Goal: Information Seeking & Learning: Learn about a topic

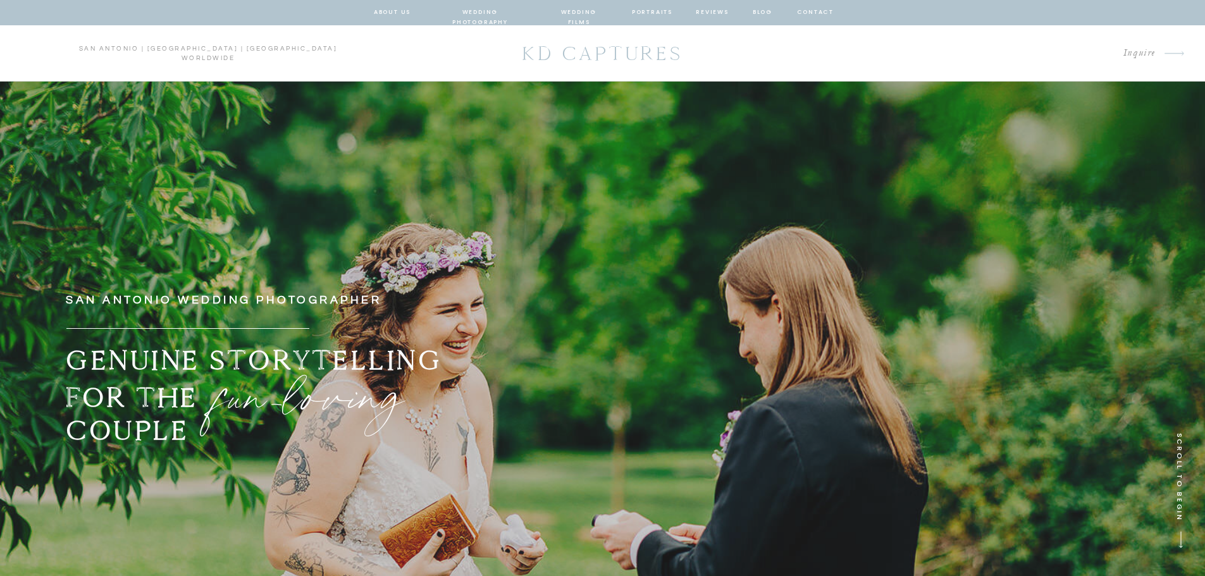
click at [505, 14] on nav "wedding photography" at bounding box center [480, 12] width 93 height 11
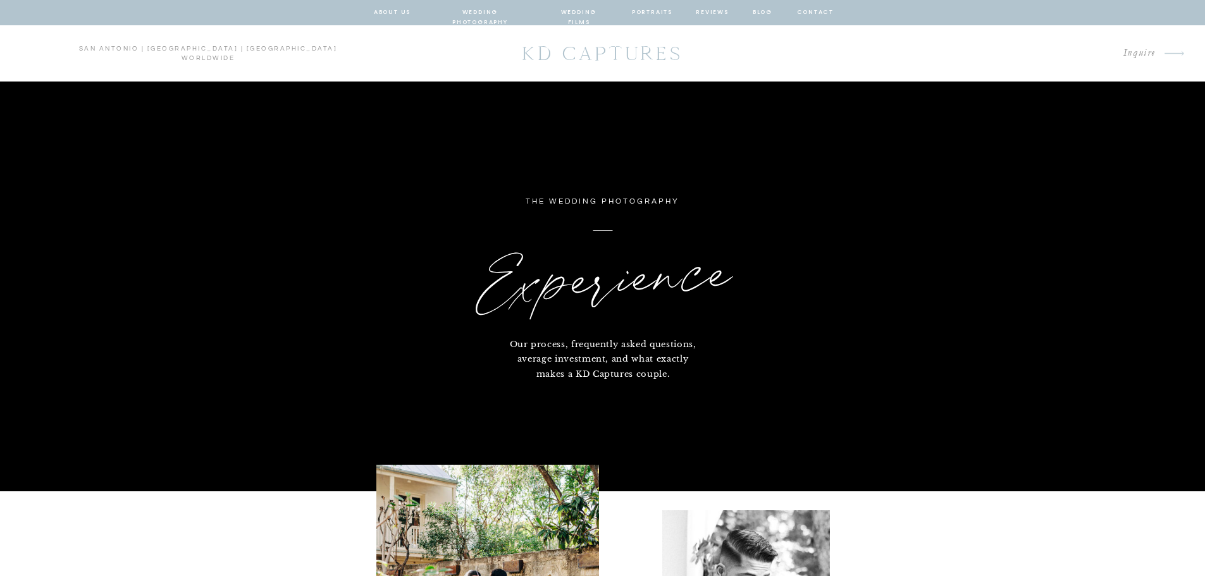
click at [403, 10] on nav "about us" at bounding box center [392, 12] width 37 height 11
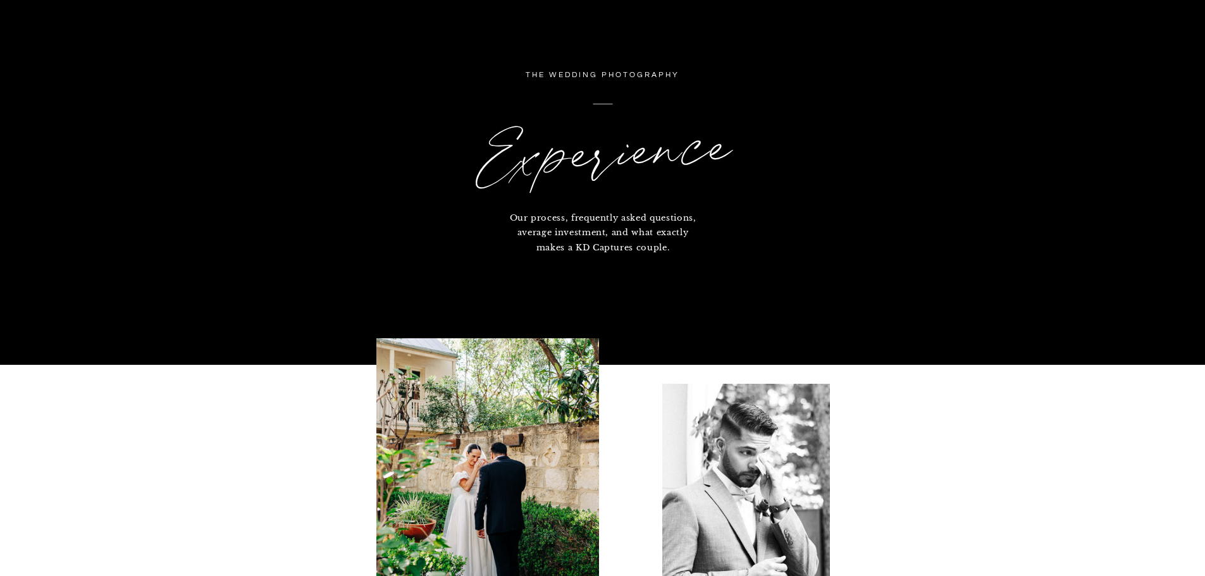
scroll to position [169, 0]
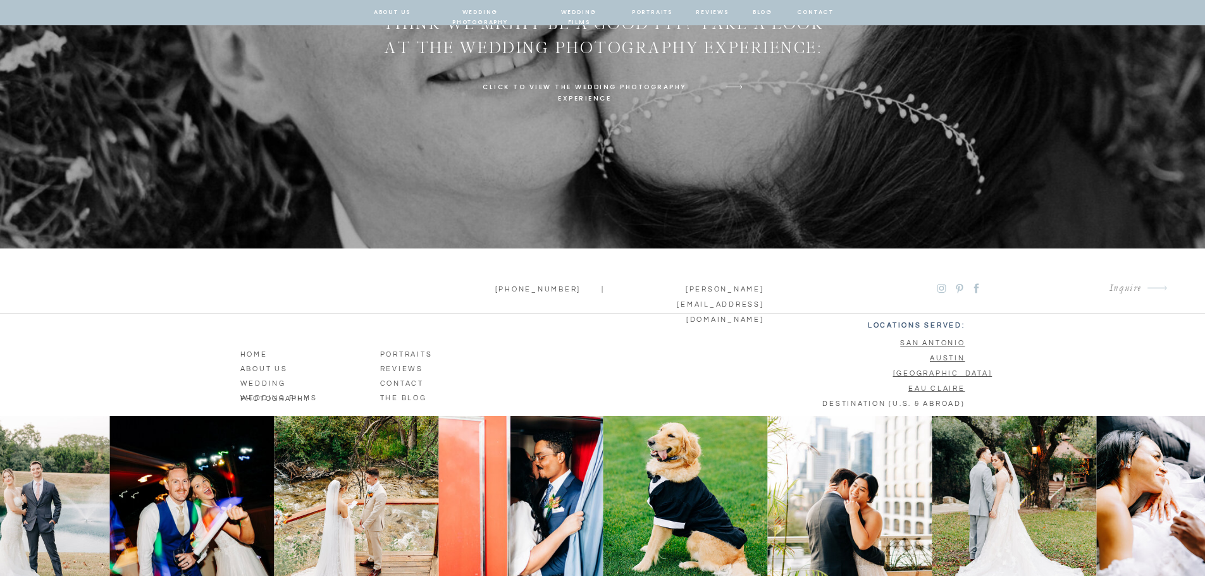
scroll to position [4291, 0]
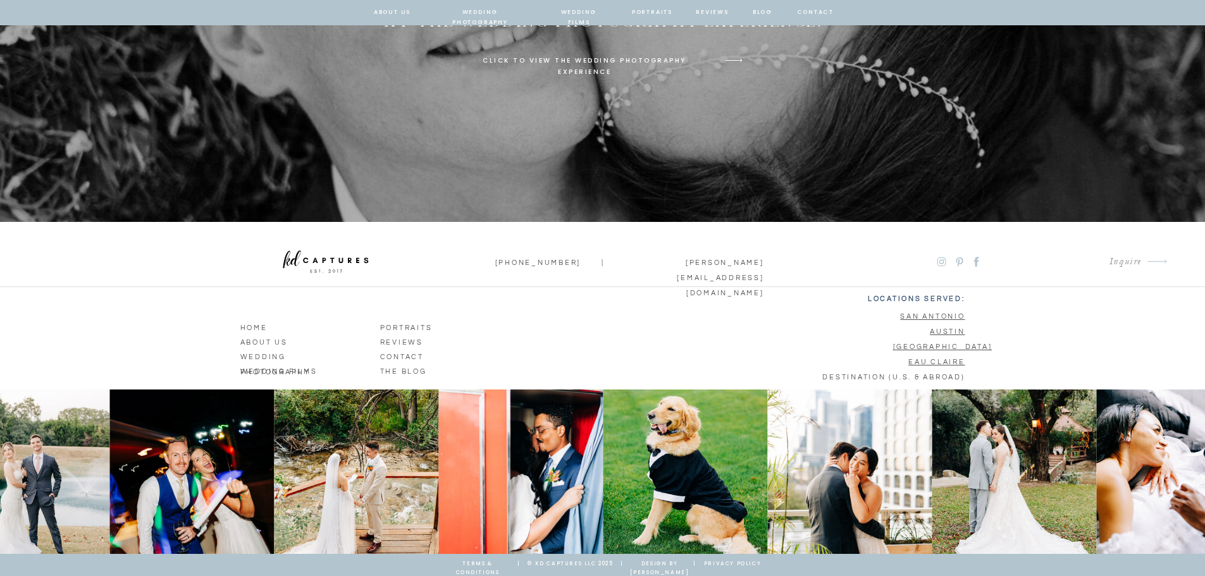
click at [302, 354] on p "wedding photography" at bounding box center [299, 355] width 119 height 11
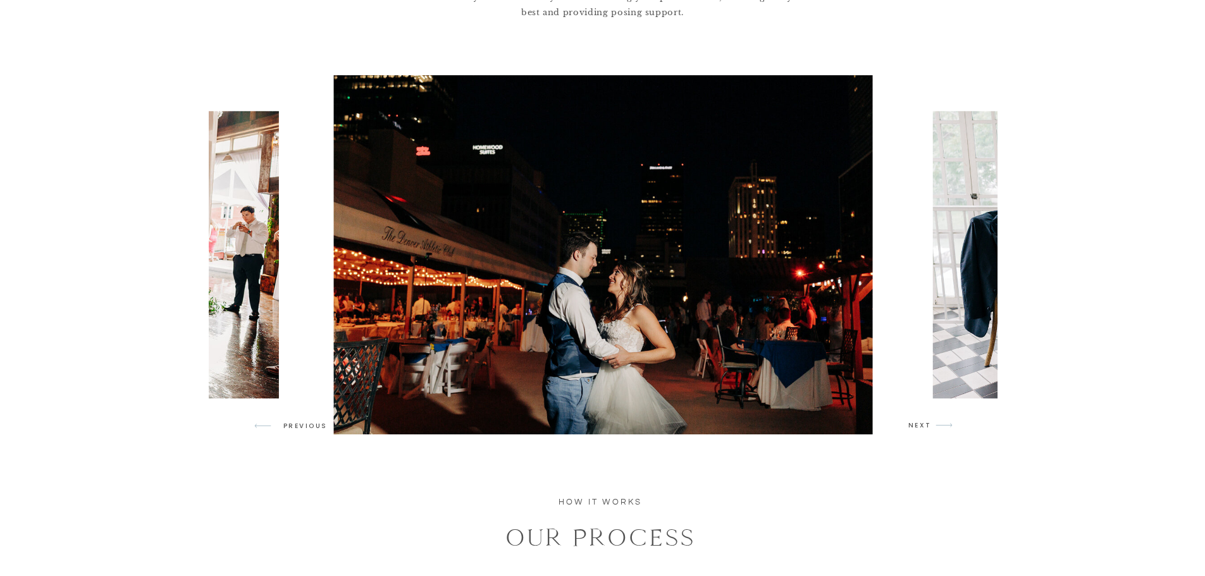
scroll to position [1181, 0]
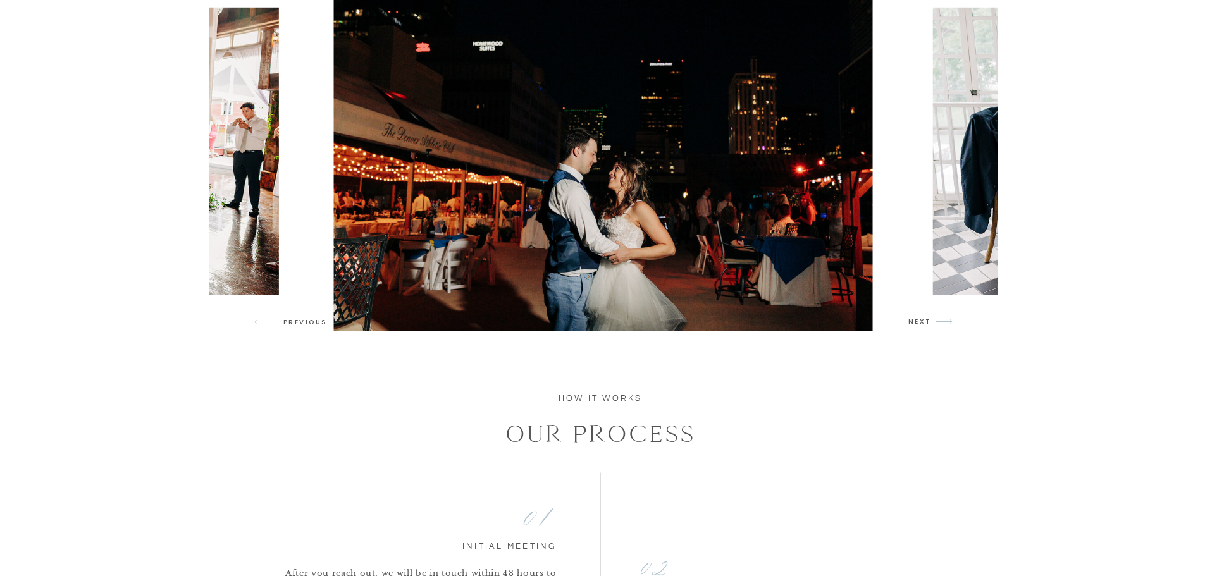
click at [931, 328] on icon "arrow" at bounding box center [944, 322] width 30 height 30
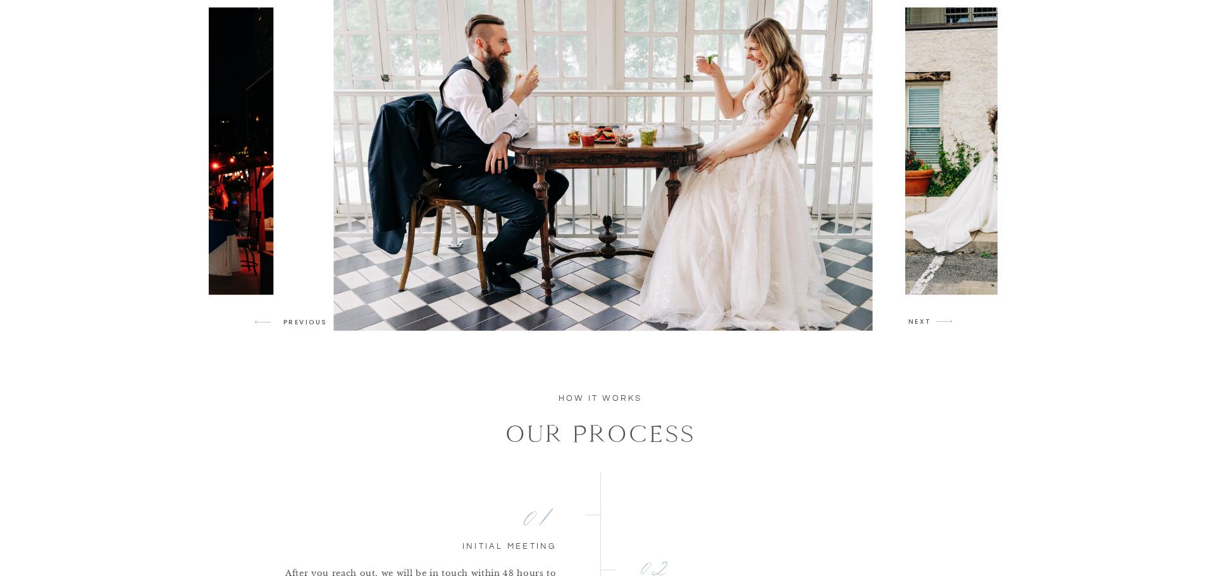
click at [929, 325] on p "NEXT" at bounding box center [920, 321] width 24 height 11
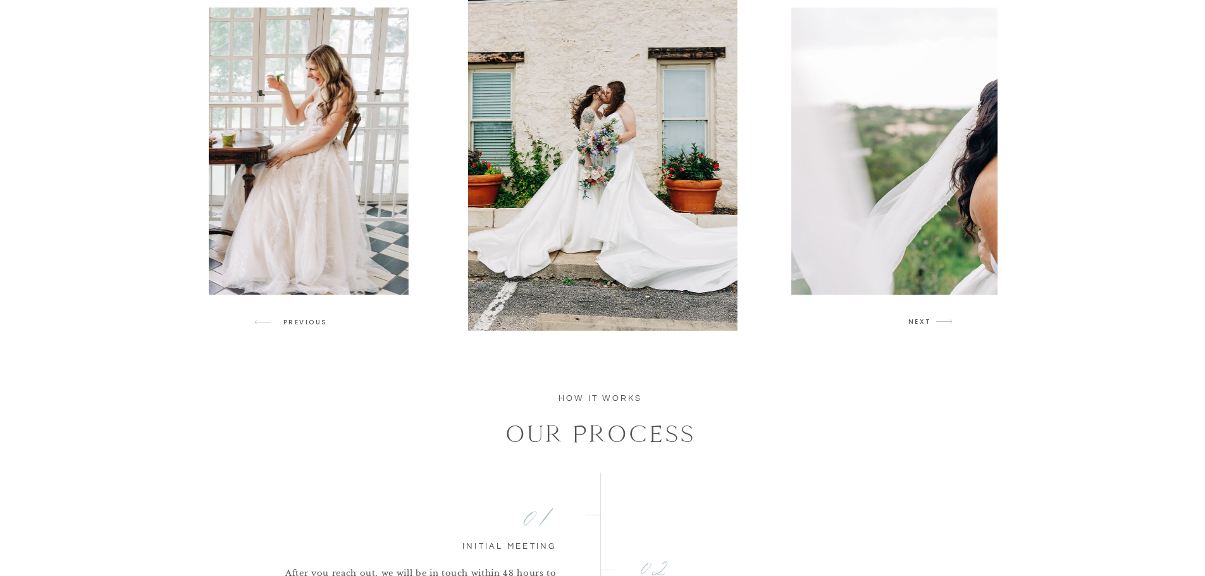
click at [929, 325] on p "NEXT" at bounding box center [920, 321] width 24 height 11
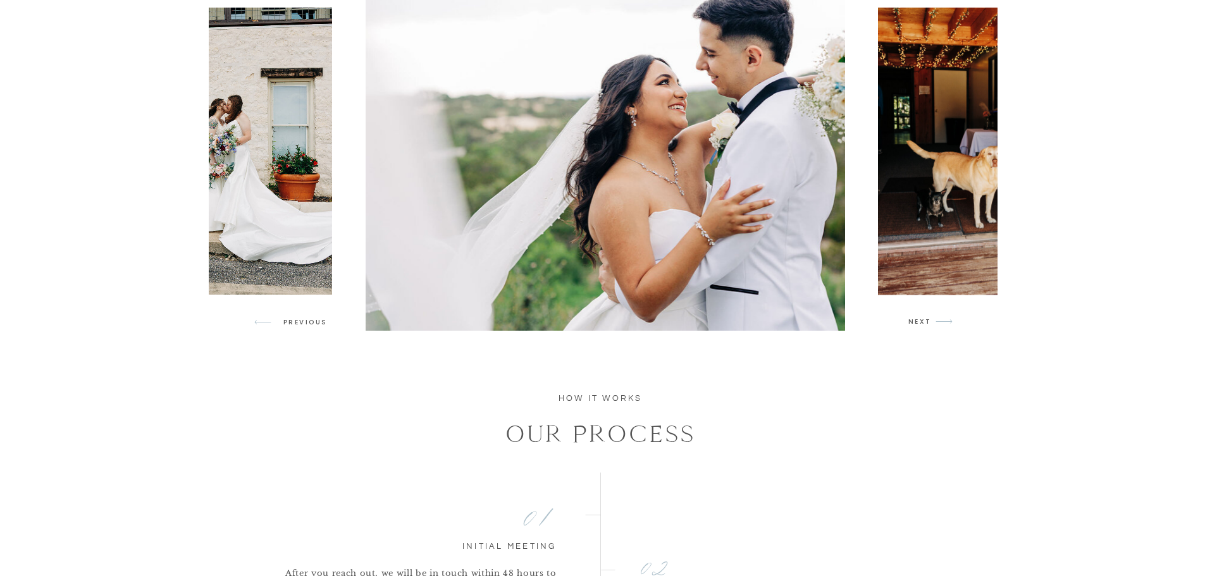
click at [929, 325] on p "NEXT" at bounding box center [920, 321] width 24 height 11
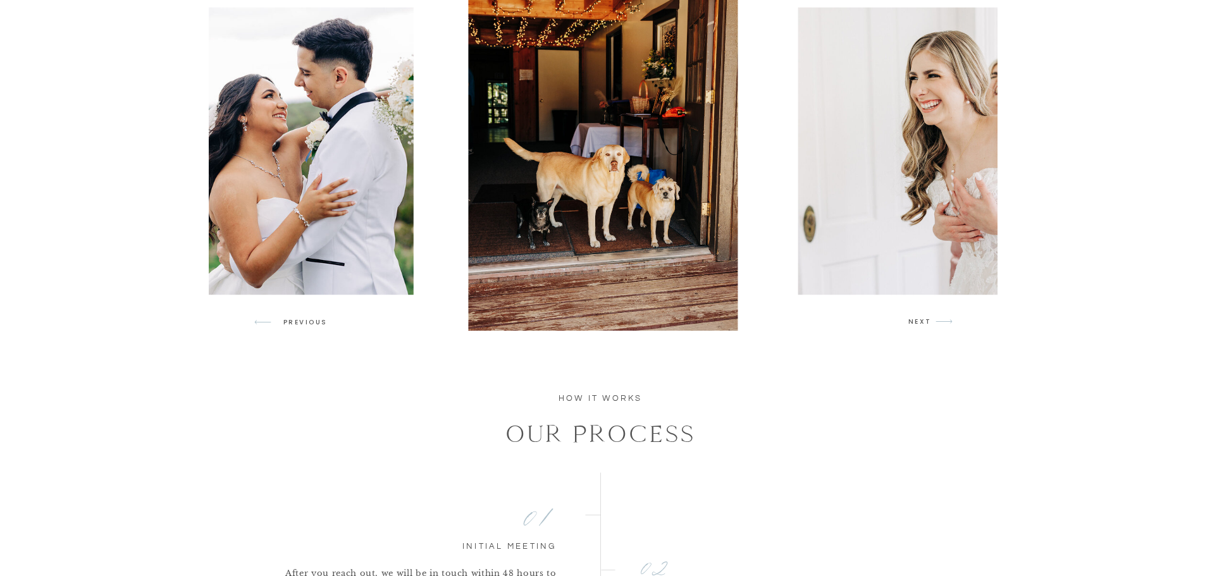
click at [929, 325] on p "NEXT" at bounding box center [920, 321] width 24 height 11
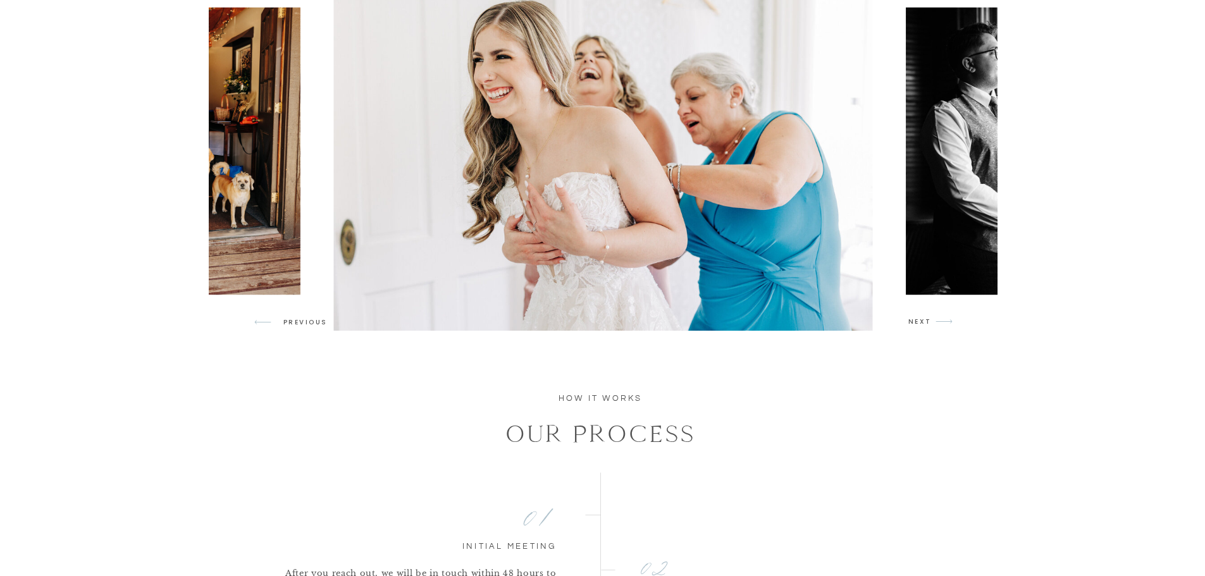
click at [929, 325] on p "NEXT" at bounding box center [920, 321] width 24 height 11
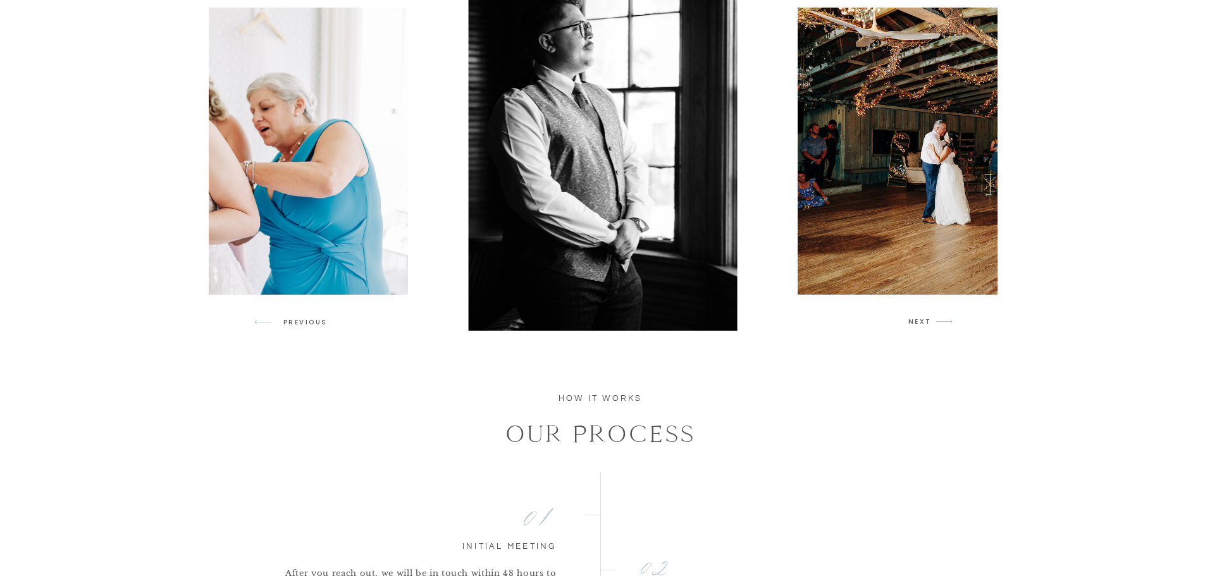
click at [929, 325] on p "NEXT" at bounding box center [920, 321] width 24 height 11
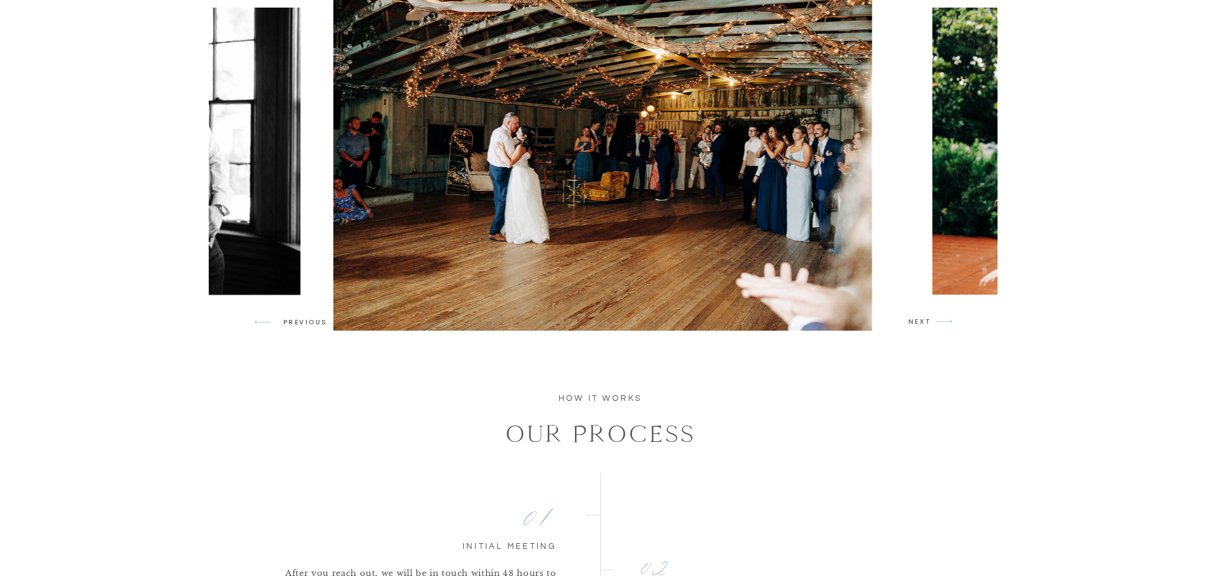
click at [929, 325] on p "NEXT" at bounding box center [920, 321] width 24 height 11
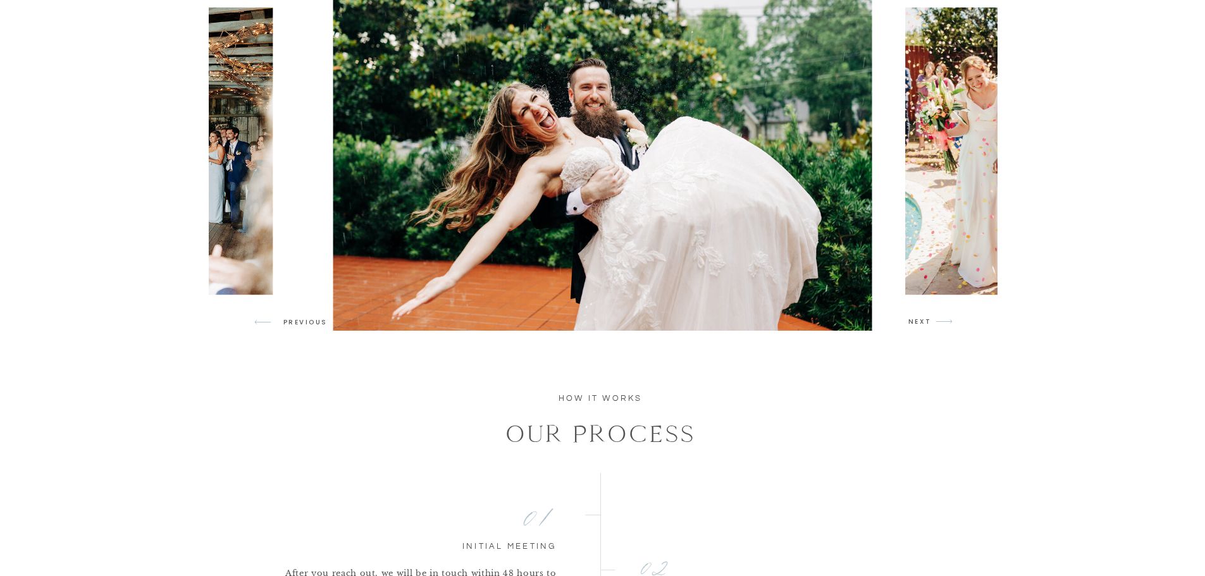
click at [929, 325] on p "NEXT" at bounding box center [920, 321] width 24 height 11
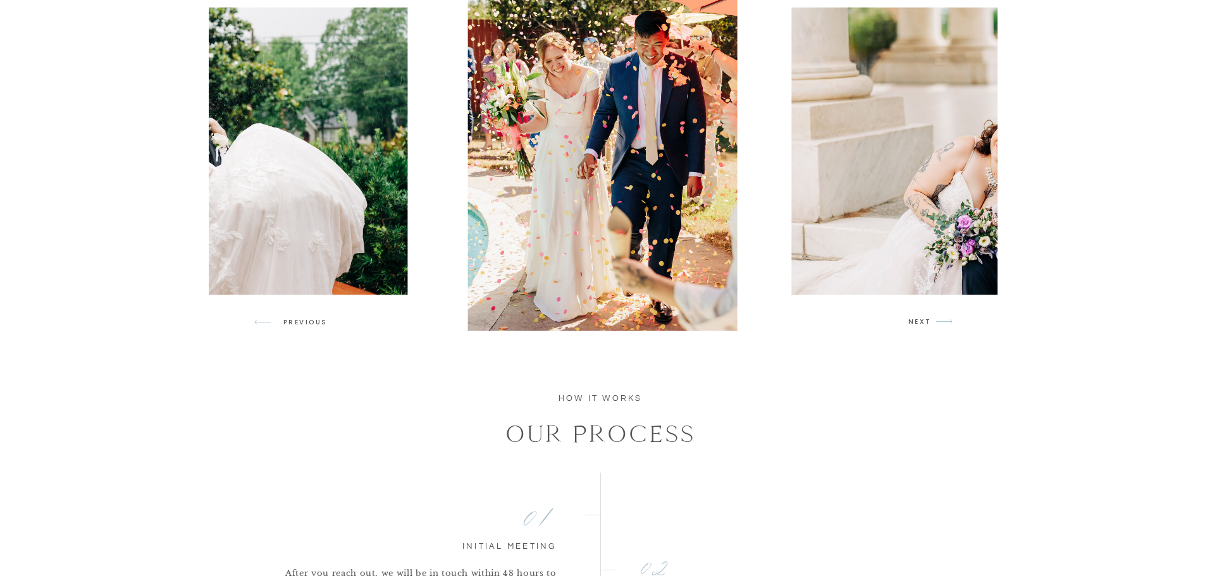
click at [929, 325] on p "NEXT" at bounding box center [920, 321] width 24 height 11
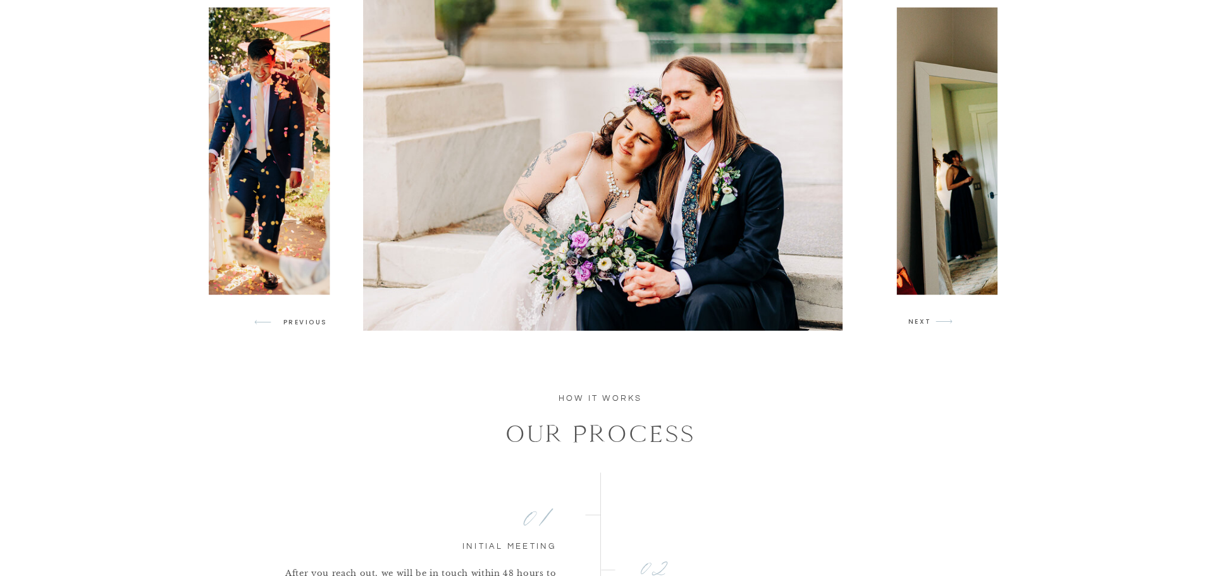
click at [929, 325] on p "NEXT" at bounding box center [920, 321] width 24 height 11
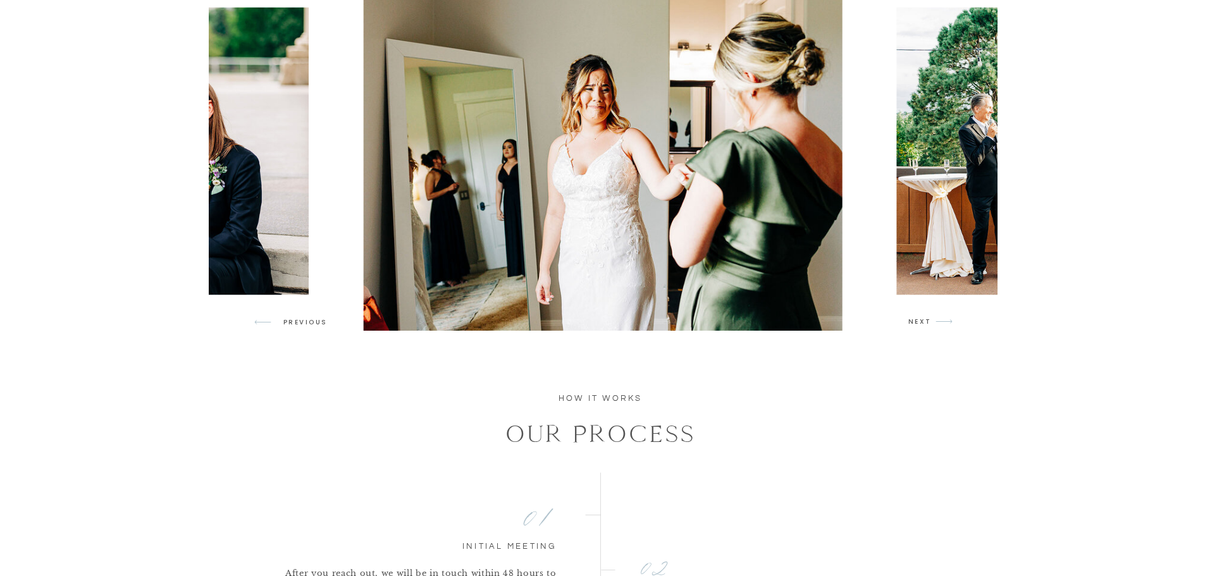
click at [929, 325] on p "NEXT" at bounding box center [920, 321] width 24 height 11
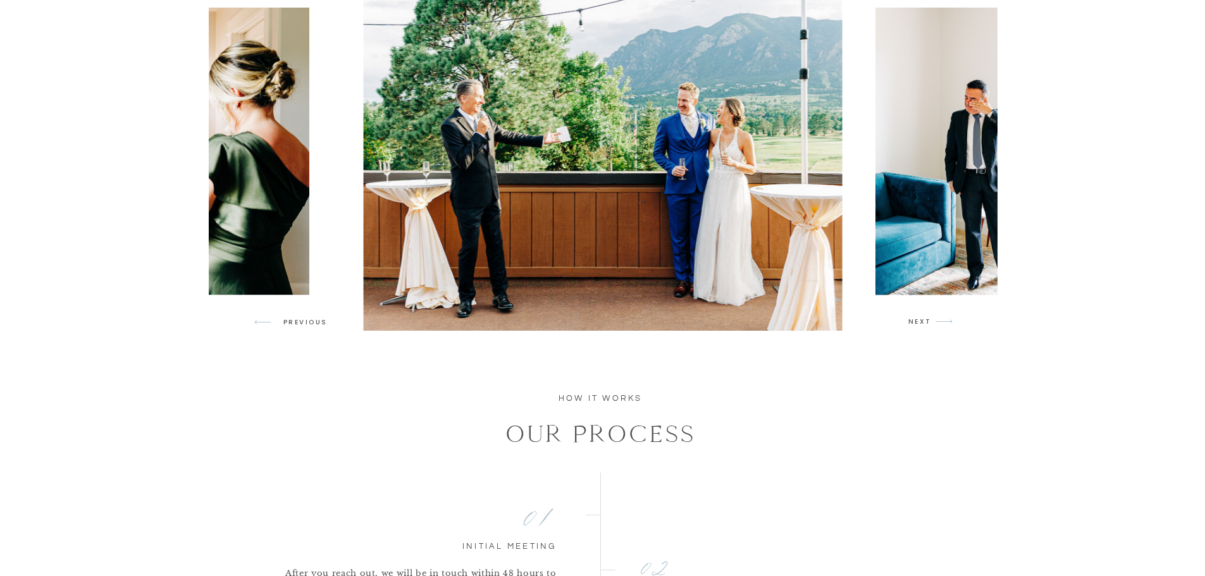
click at [929, 325] on p "NEXT" at bounding box center [920, 321] width 24 height 11
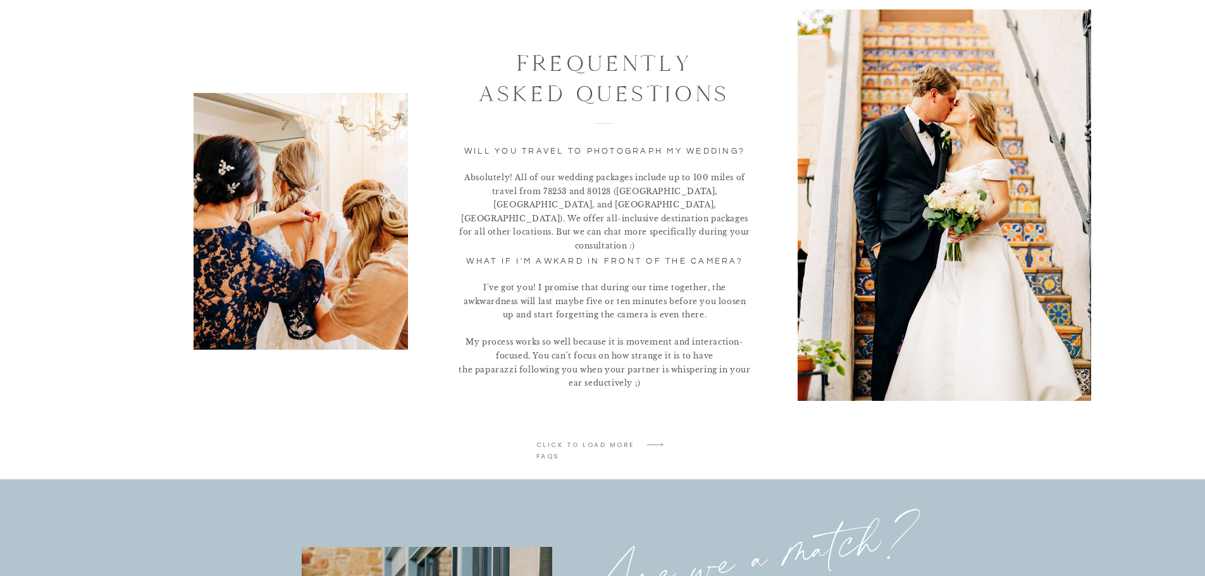
scroll to position [2529, 0]
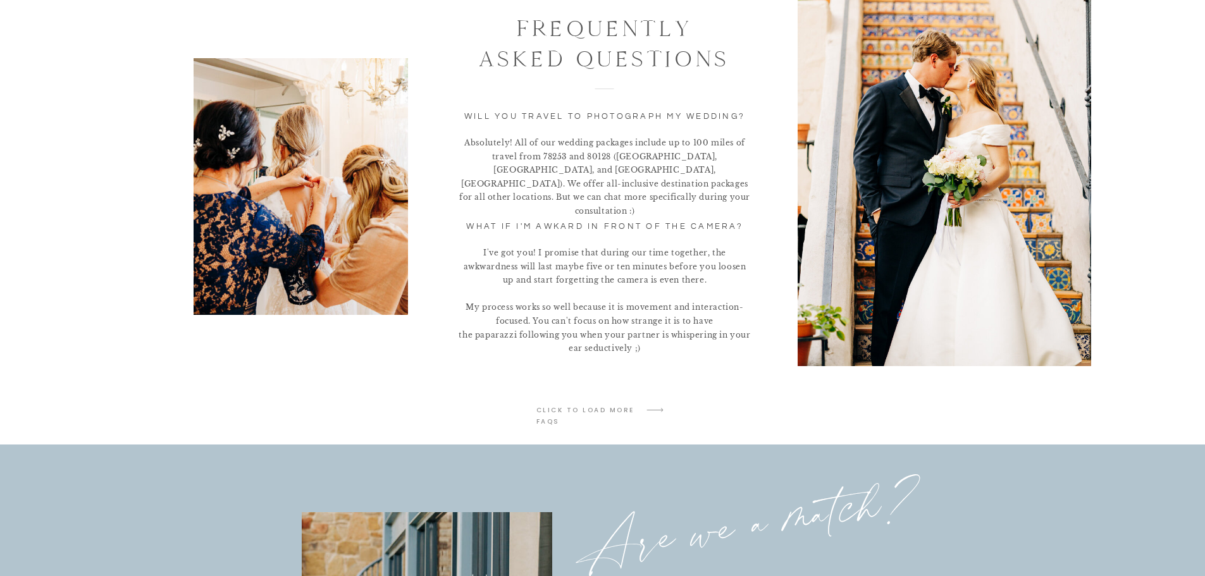
click at [597, 407] on p "click to LOAD MORE faqs" at bounding box center [586, 410] width 101 height 11
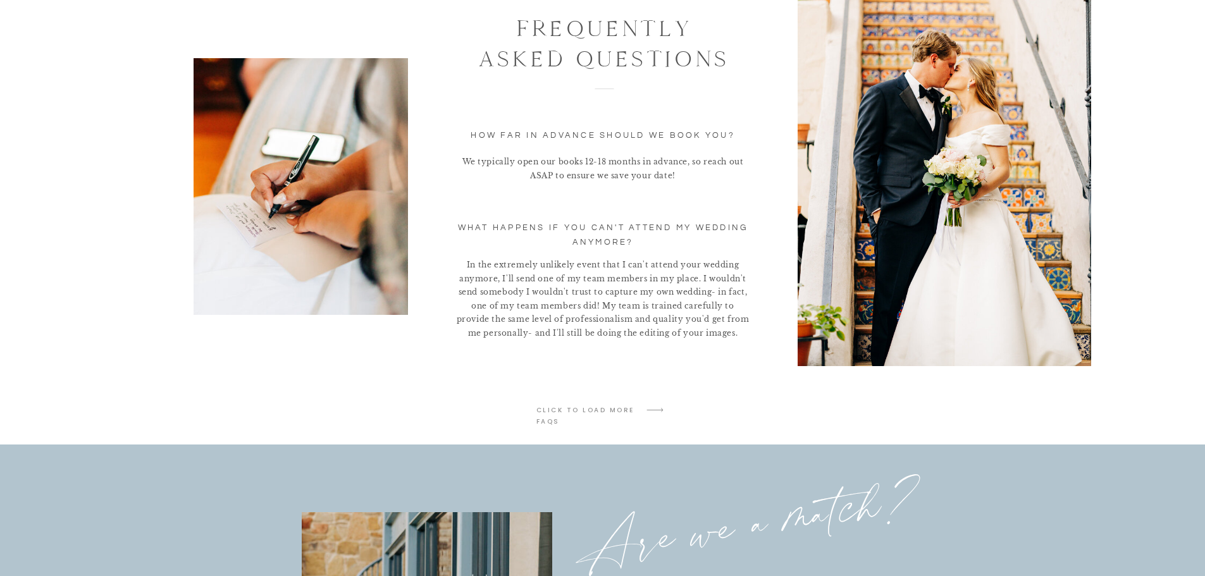
click at [597, 407] on p "click to LOAD MORE faqs" at bounding box center [586, 410] width 101 height 11
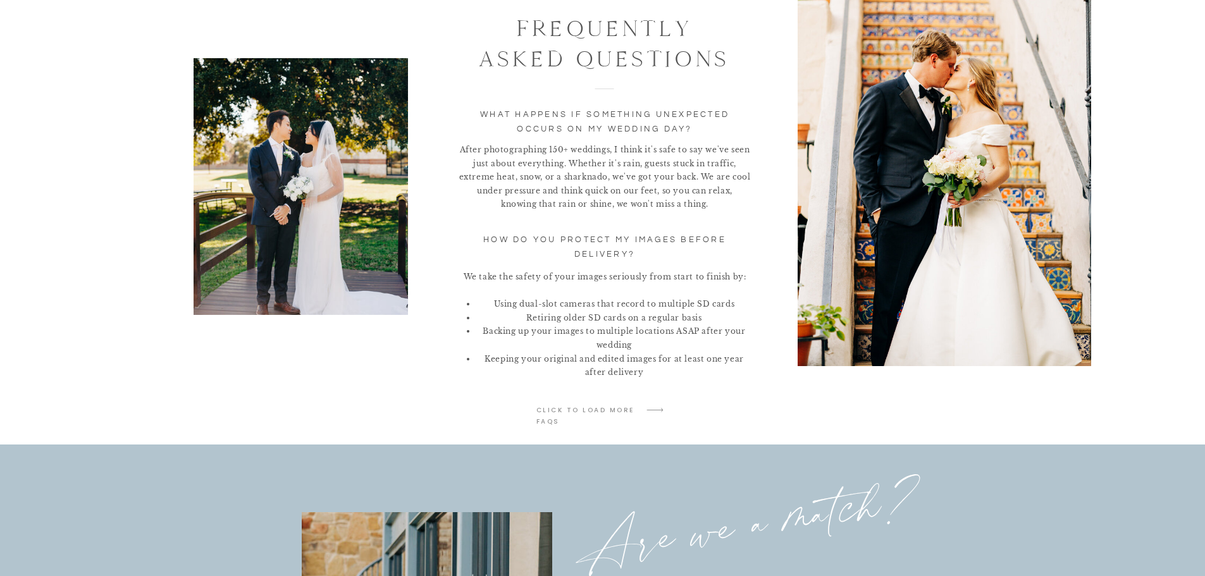
click at [597, 407] on p "click to LOAD MORE faqs" at bounding box center [586, 410] width 101 height 11
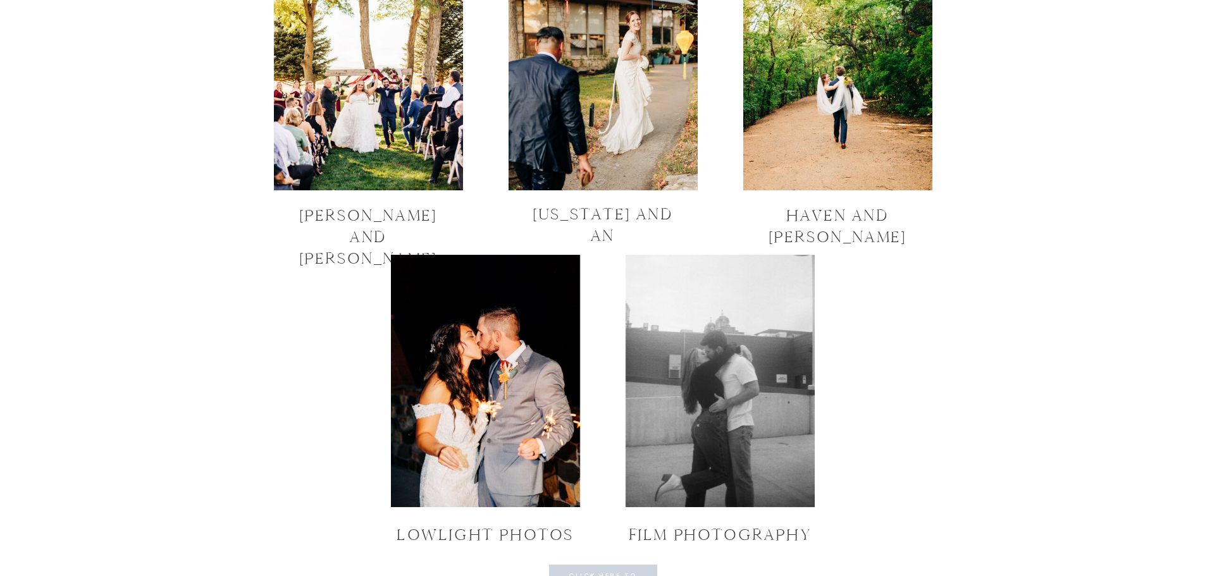
scroll to position [4384, 0]
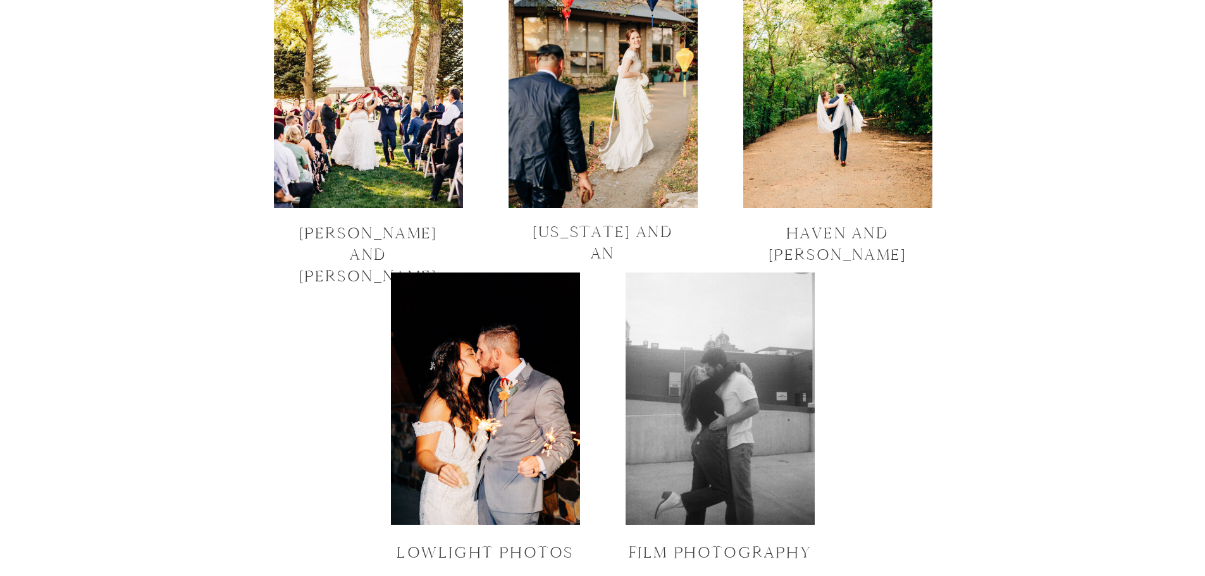
click at [840, 235] on h2 "haven and michael" at bounding box center [837, 232] width 189 height 18
click at [381, 227] on h2 "ilana and arman" at bounding box center [368, 232] width 163 height 18
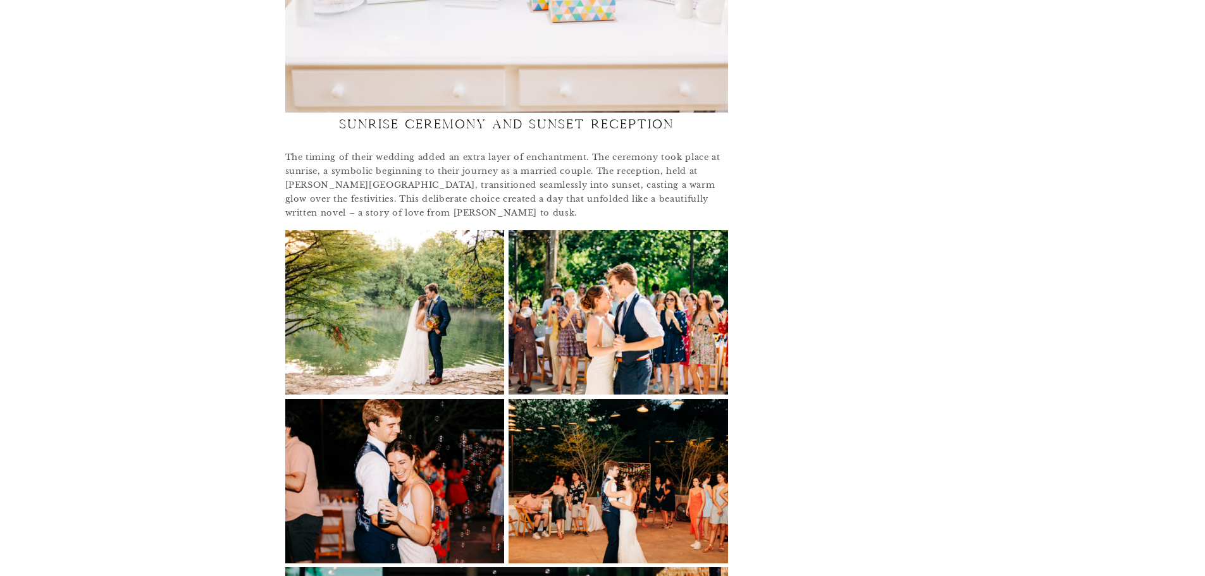
scroll to position [2866, 0]
